Goal: Information Seeking & Learning: Learn about a topic

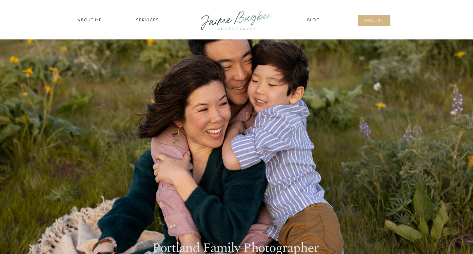
click at [152, 19] on nav "SERVICES" at bounding box center [147, 20] width 37 height 7
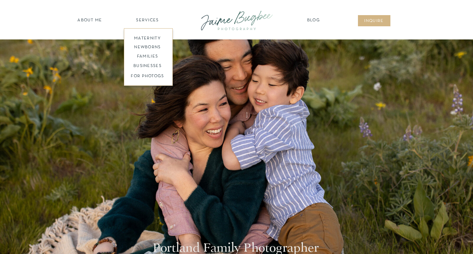
click at [154, 54] on nav "families" at bounding box center [148, 56] width 50 height 6
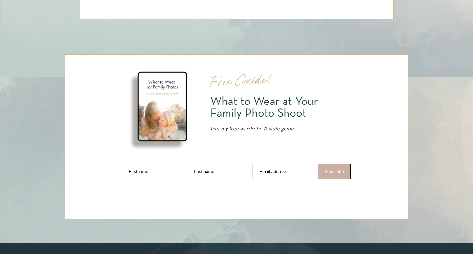
scroll to position [3396, 0]
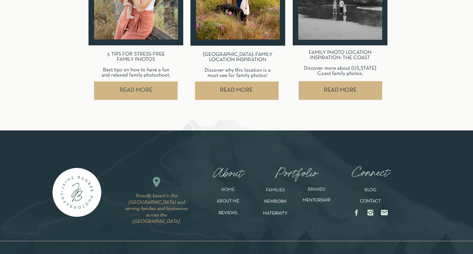
scroll to position [3151, 0]
